Goal: Task Accomplishment & Management: Manage account settings

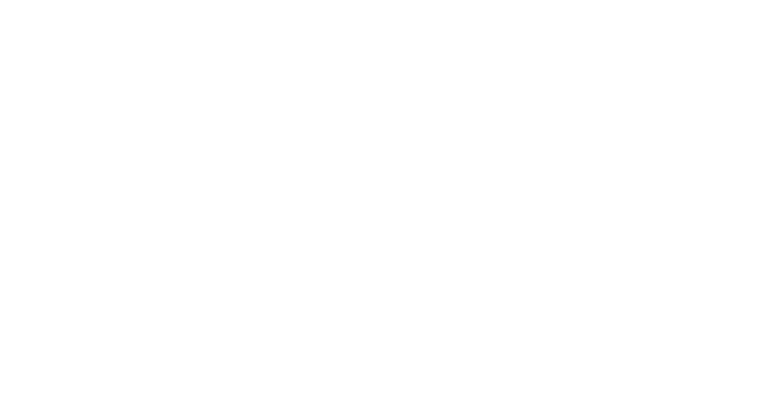
click at [710, 159] on body at bounding box center [390, 207] width 781 height 415
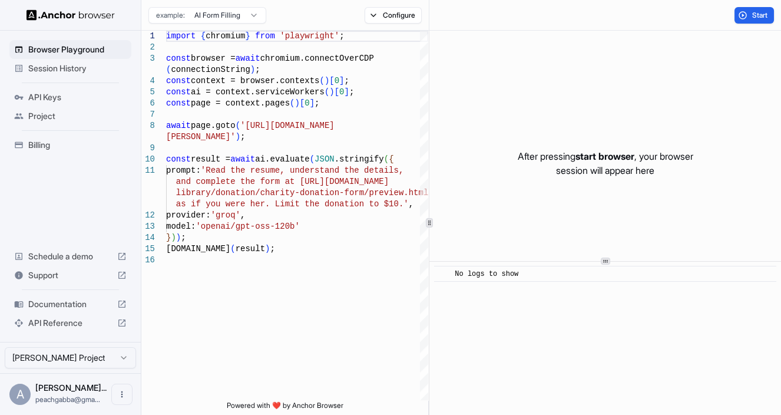
click at [57, 148] on span "Billing" at bounding box center [77, 145] width 98 height 12
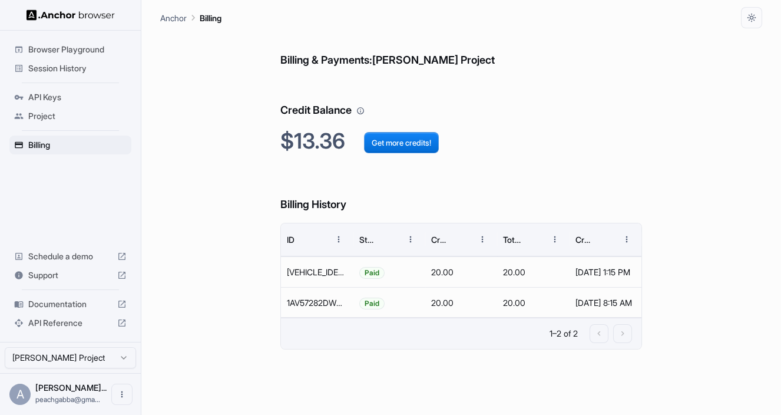
click at [74, 71] on span "Session History" at bounding box center [77, 68] width 98 height 12
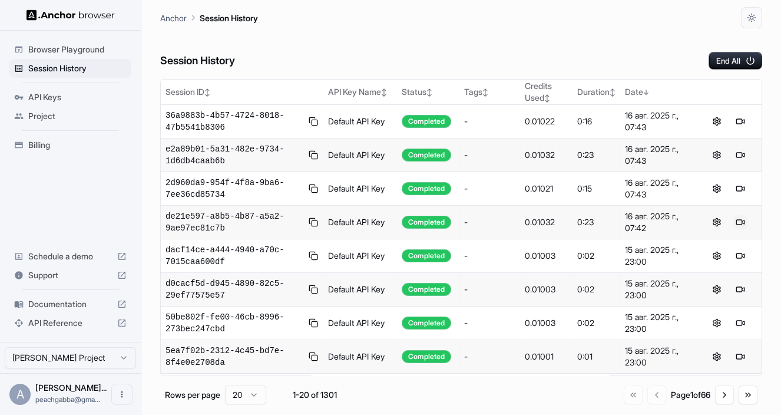
click at [734, 220] on button at bounding box center [740, 222] width 14 height 14
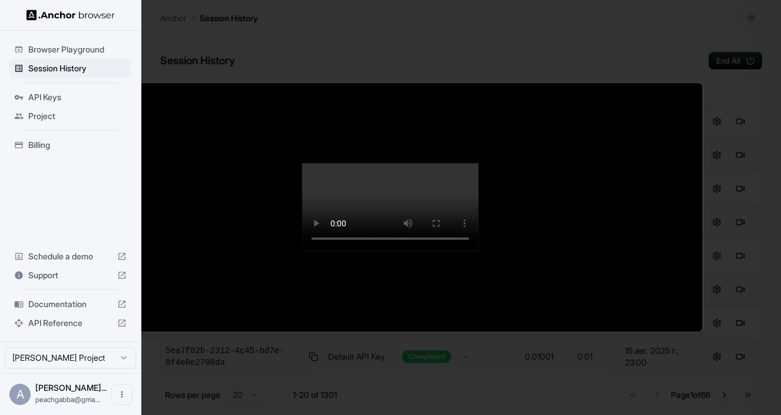
click at [711, 18] on div at bounding box center [390, 207] width 781 height 415
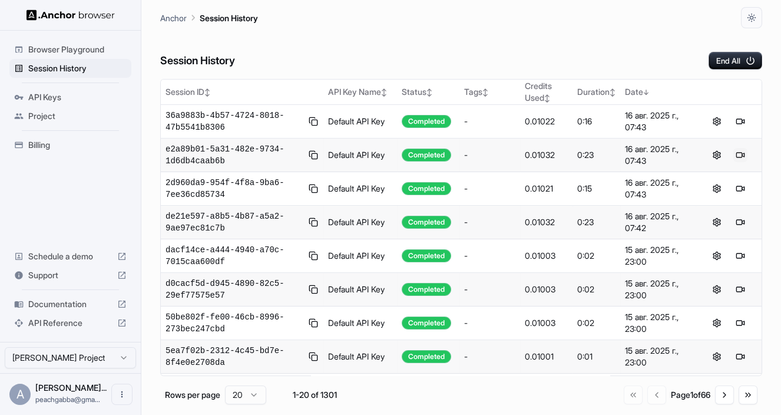
click at [733, 155] on button at bounding box center [740, 155] width 14 height 14
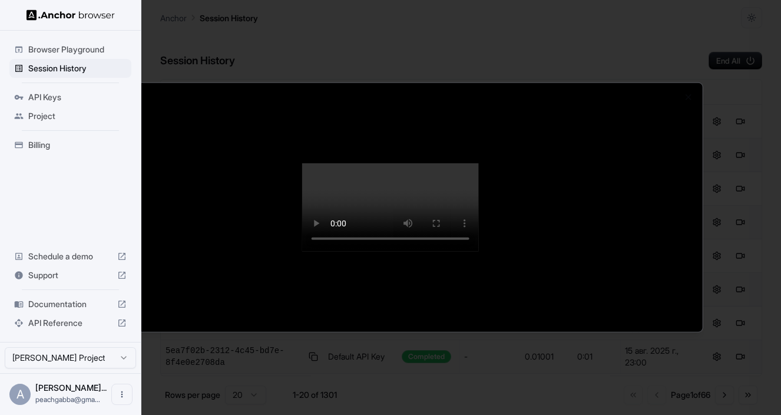
click at [701, 155] on div at bounding box center [391, 207] width 624 height 248
drag, startPoint x: 730, startPoint y: 115, endPoint x: 735, endPoint y: 111, distance: 7.2
click at [734, 112] on div at bounding box center [390, 207] width 781 height 415
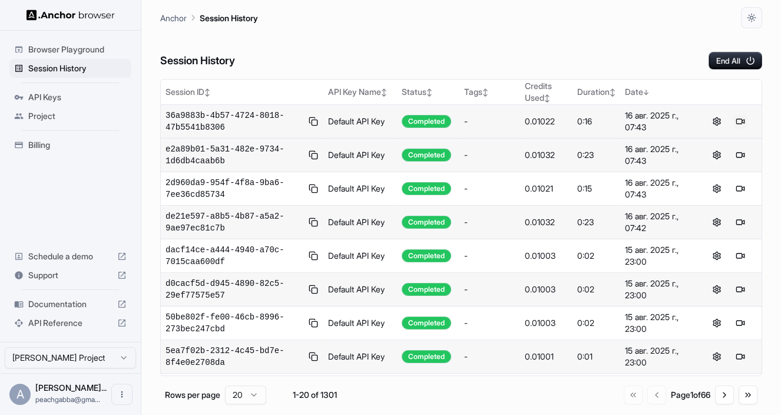
click at [734, 122] on button at bounding box center [740, 121] width 14 height 14
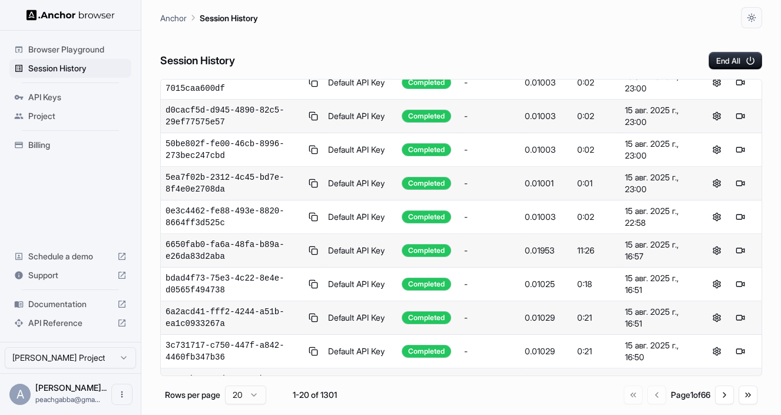
scroll to position [174, 0]
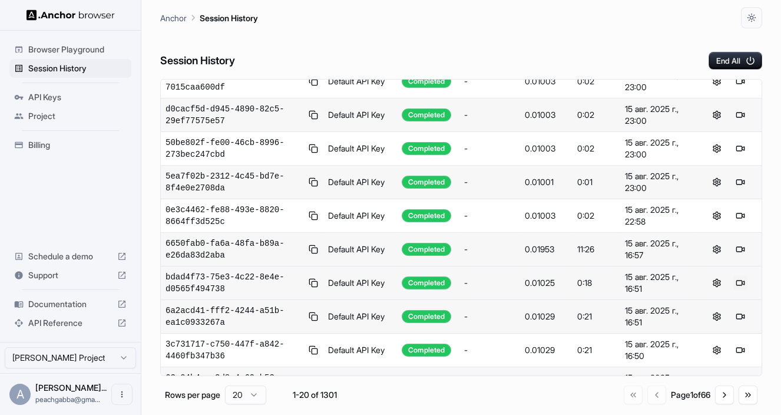
click at [733, 280] on button at bounding box center [740, 283] width 14 height 14
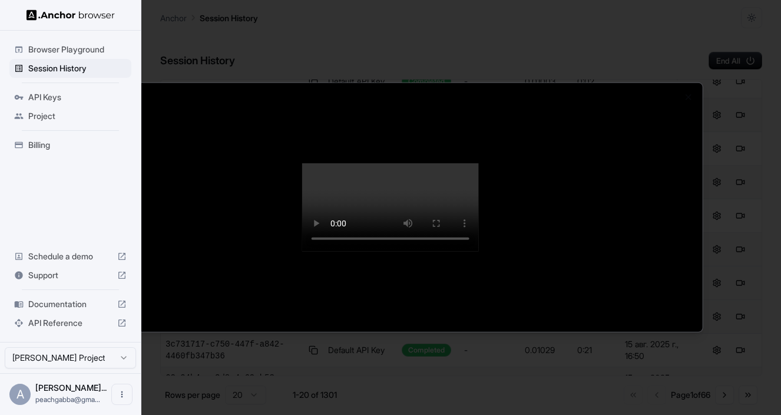
click at [736, 205] on div at bounding box center [390, 207] width 781 height 415
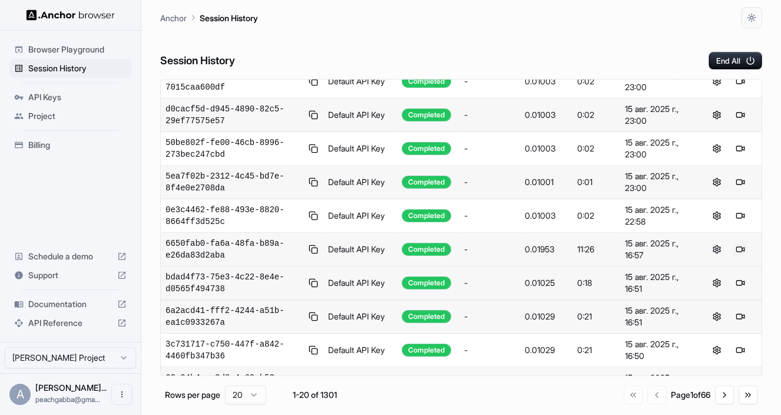
click at [735, 249] on button at bounding box center [740, 249] width 14 height 14
